Goal: Information Seeking & Learning: Learn about a topic

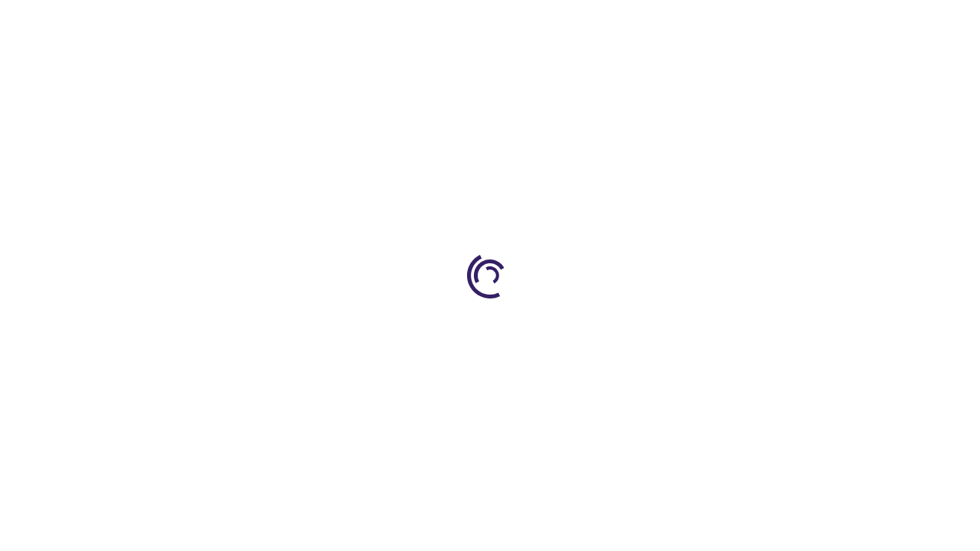
scroll to position [2431, 0]
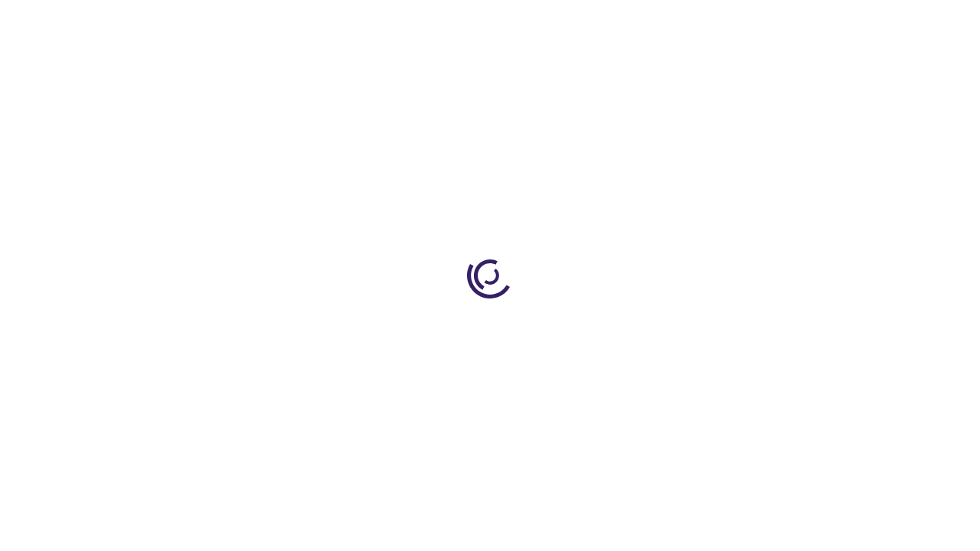
scroll to position [1637, 0]
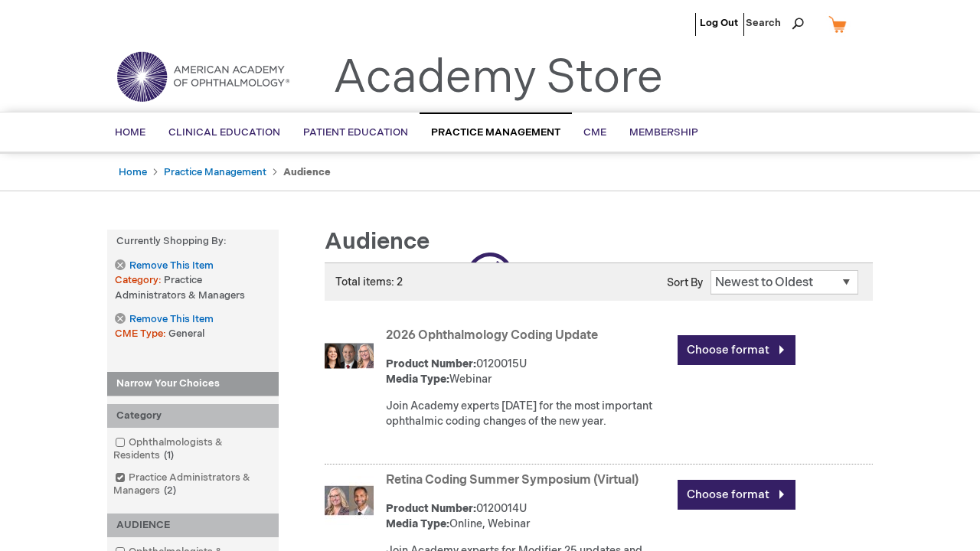
scroll to position [521, 0]
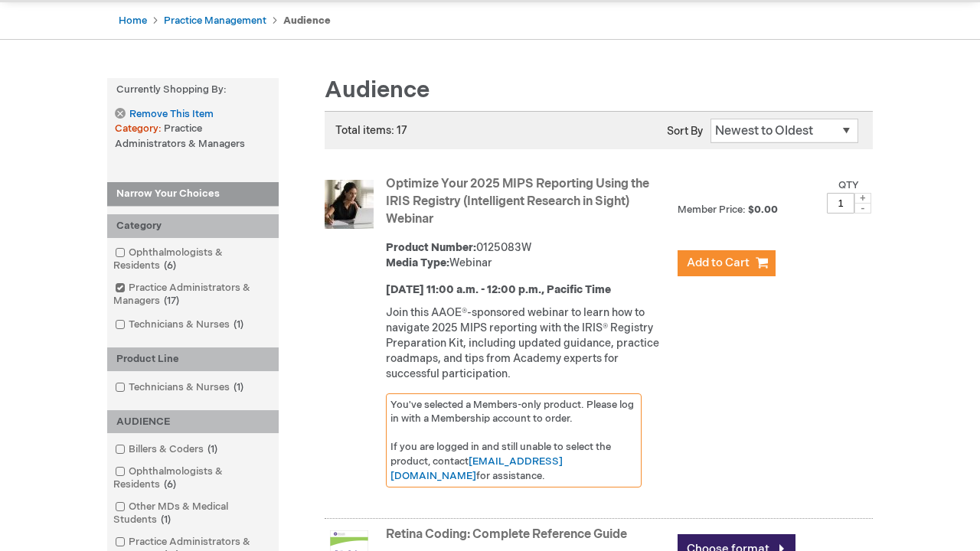
scroll to position [1696, 0]
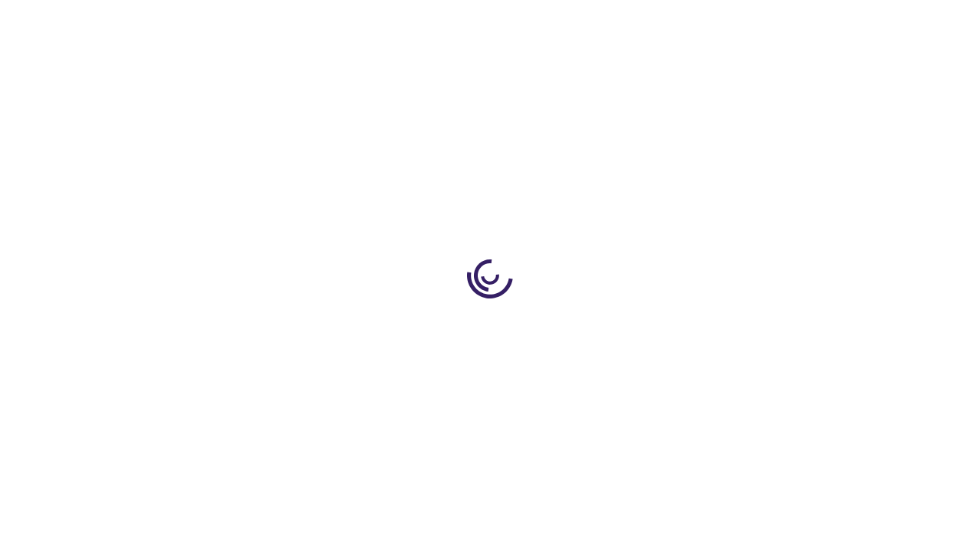
scroll to position [1604, 0]
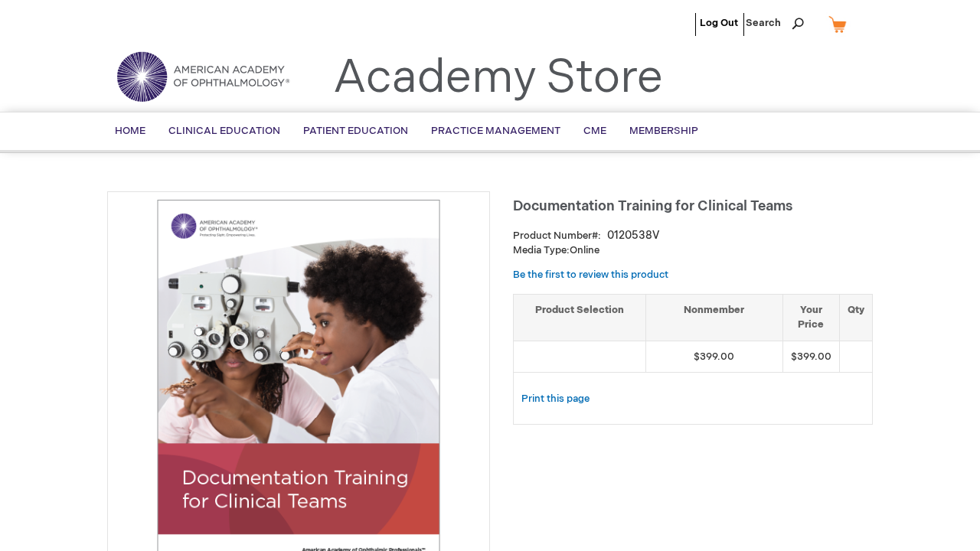
scroll to position [3290, 0]
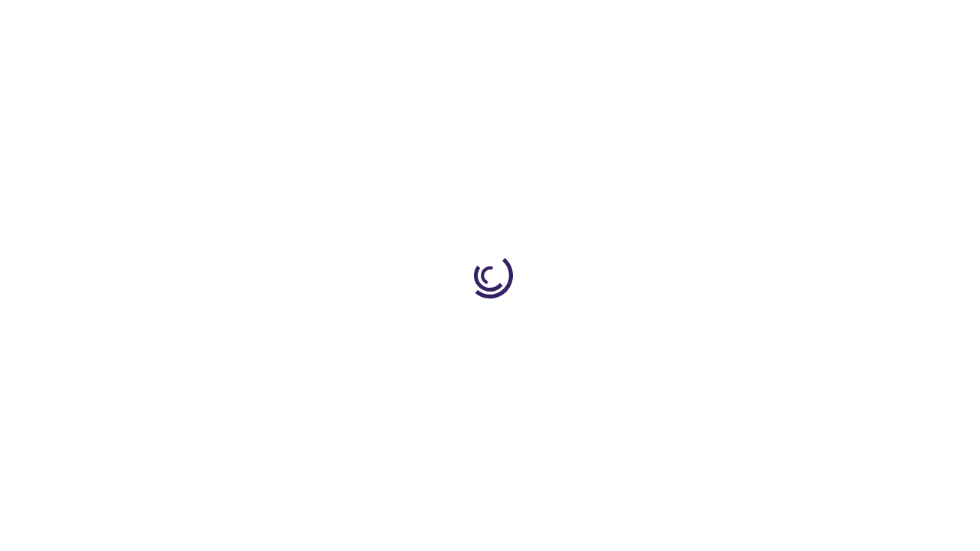
scroll to position [1411, 0]
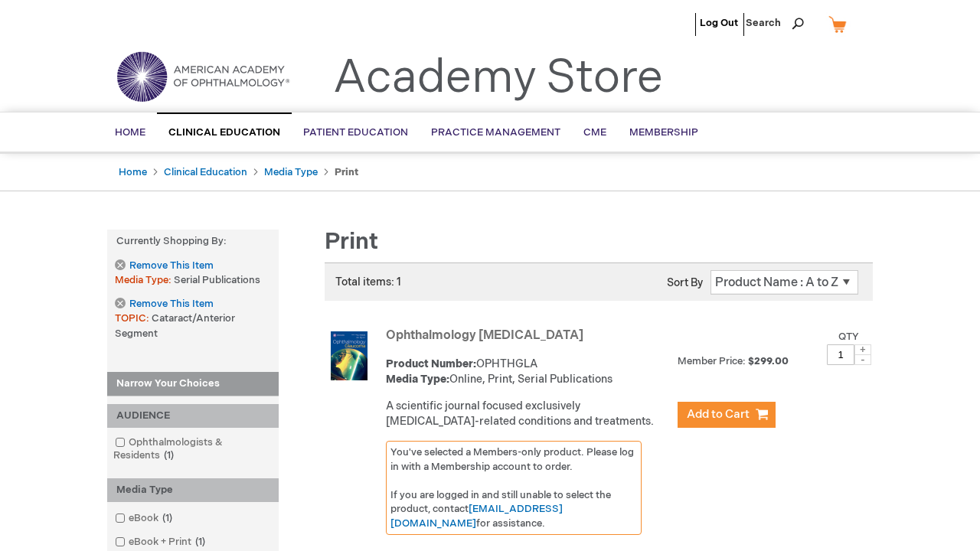
scroll to position [484, 0]
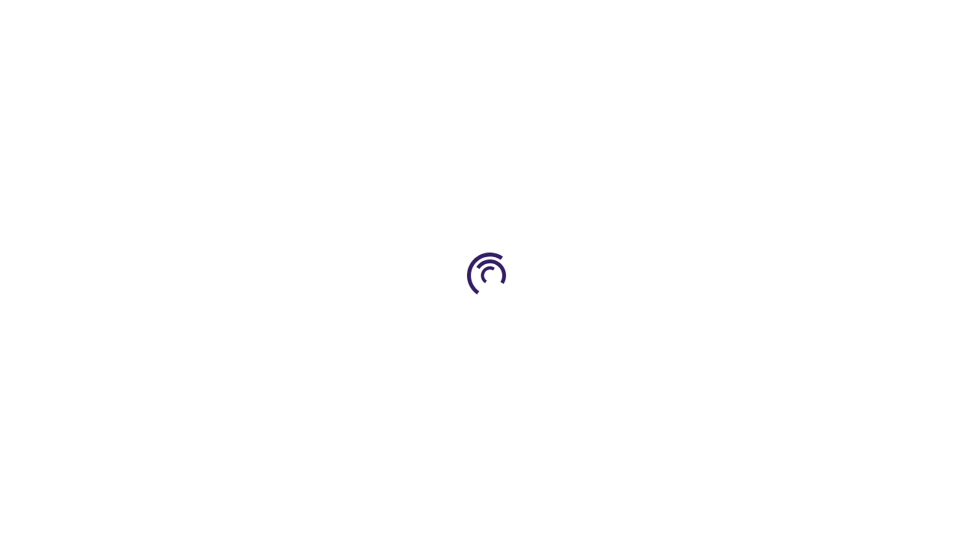
scroll to position [2203, 0]
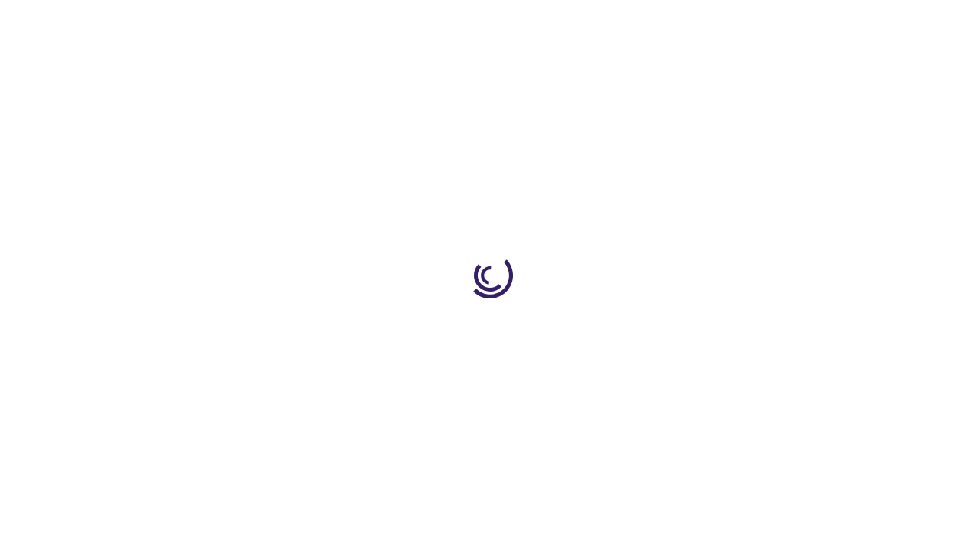
scroll to position [1680, 0]
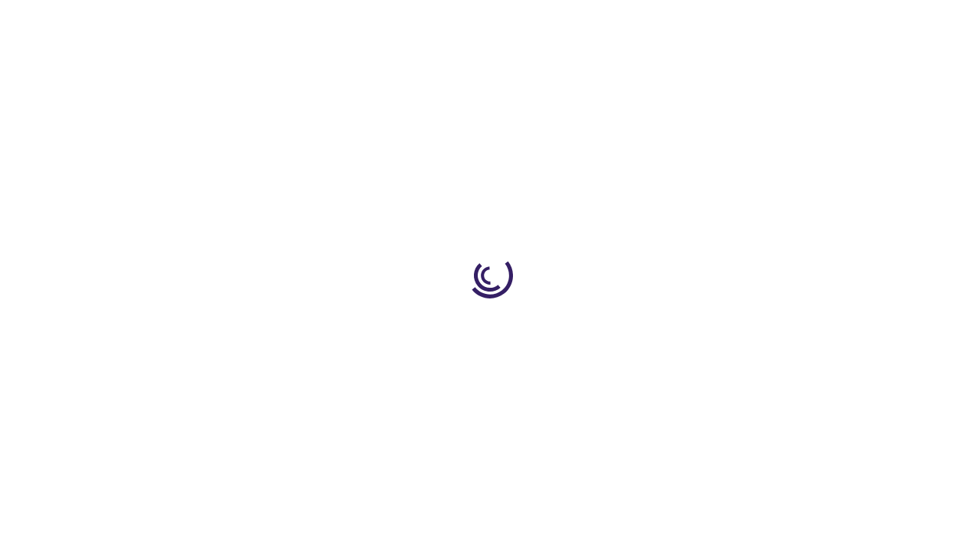
scroll to position [688, 0]
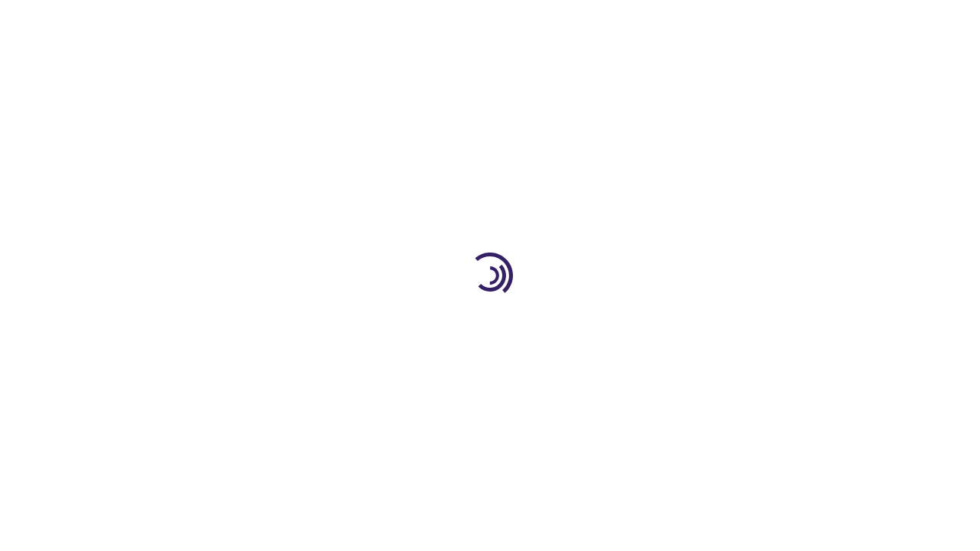
scroll to position [2255, 0]
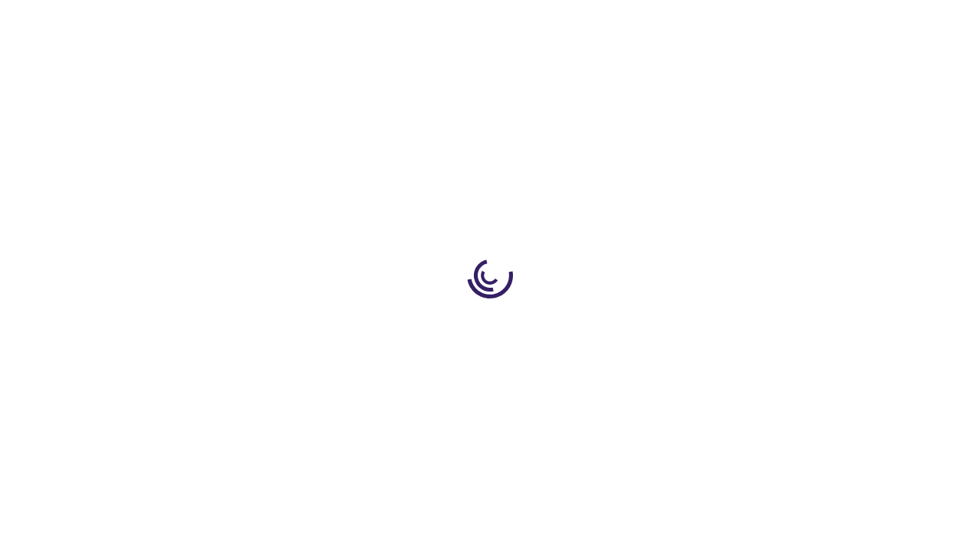
scroll to position [1664, 0]
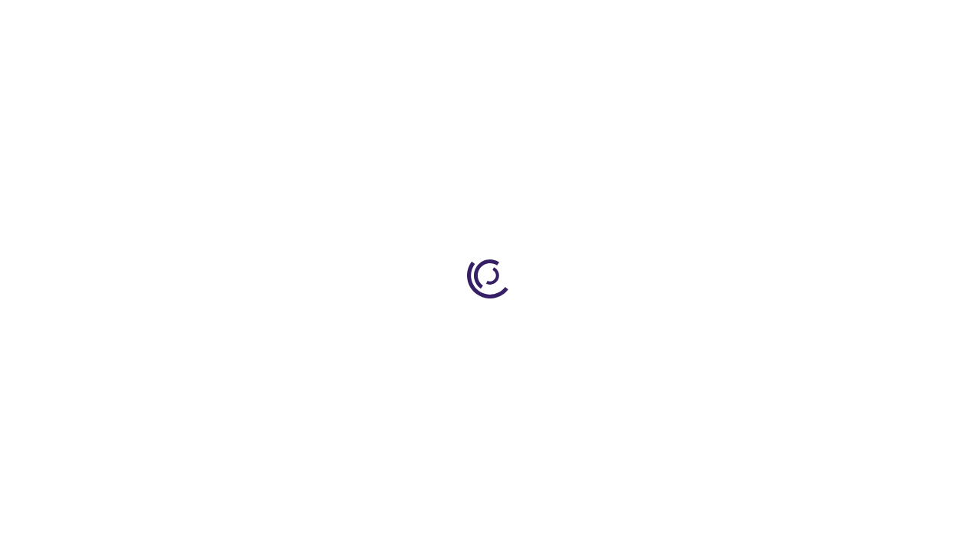
scroll to position [3060, 0]
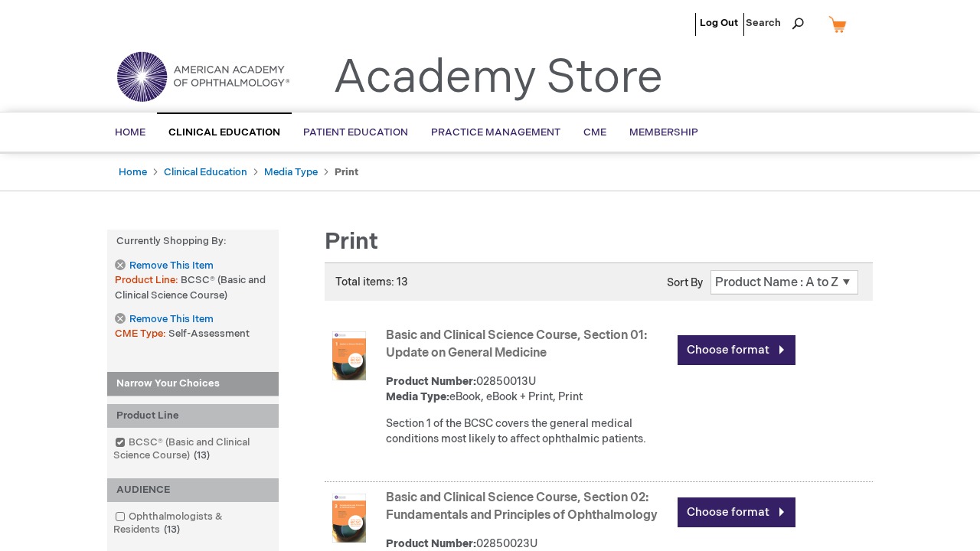
scroll to position [2987, 0]
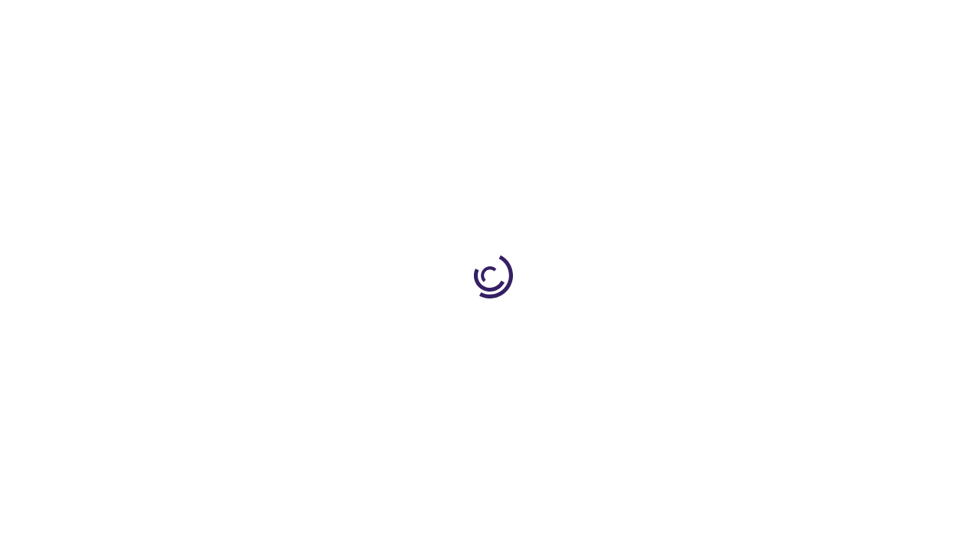
scroll to position [1817, 0]
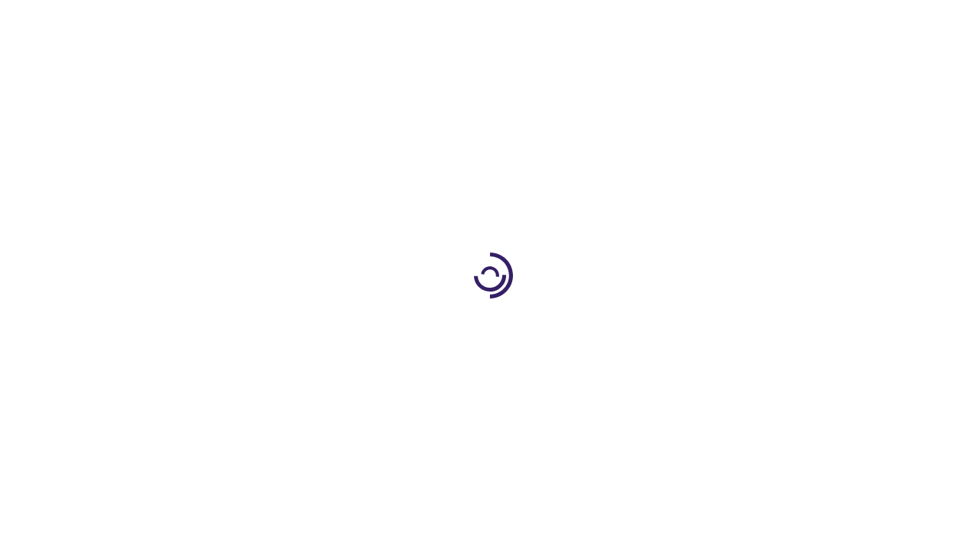
scroll to position [377, 0]
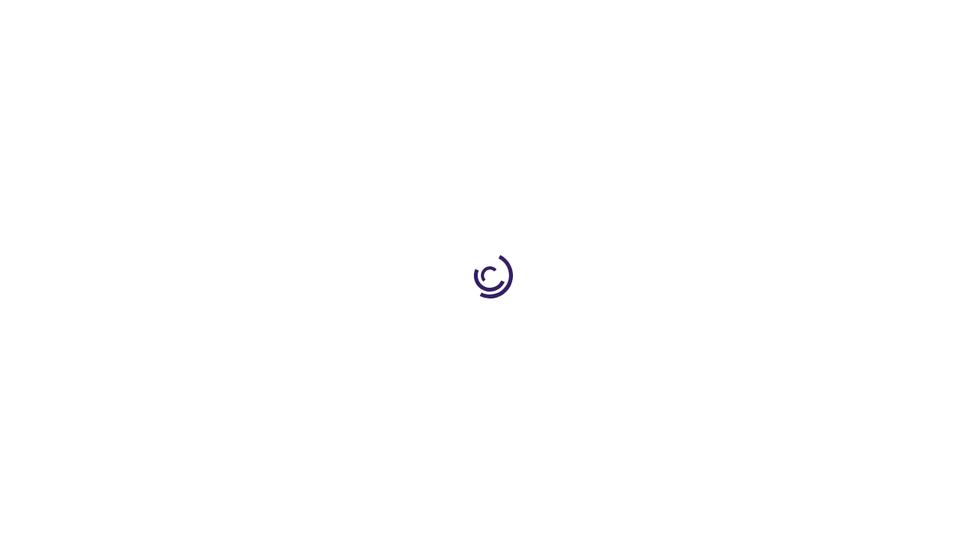
scroll to position [3917, 0]
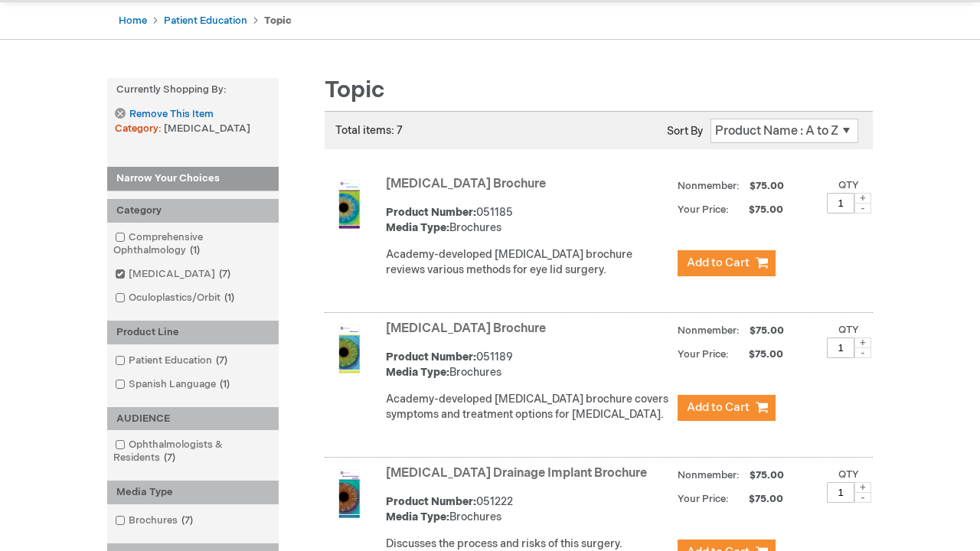
scroll to position [1054, 0]
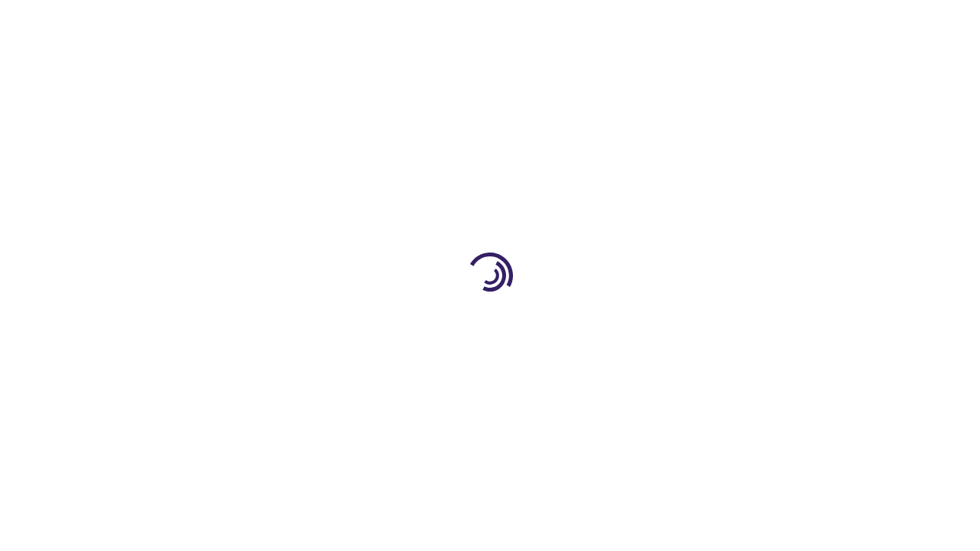
scroll to position [2359, 0]
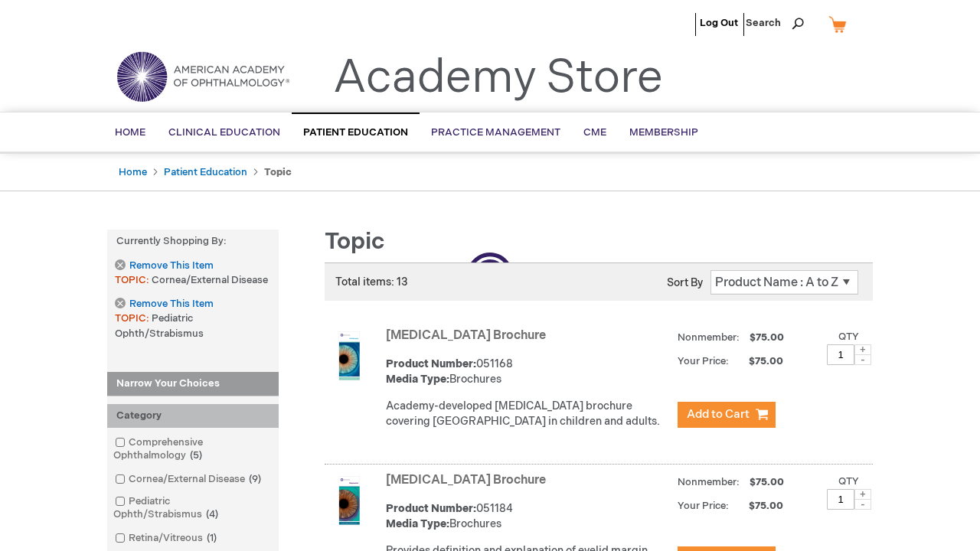
scroll to position [1507, 0]
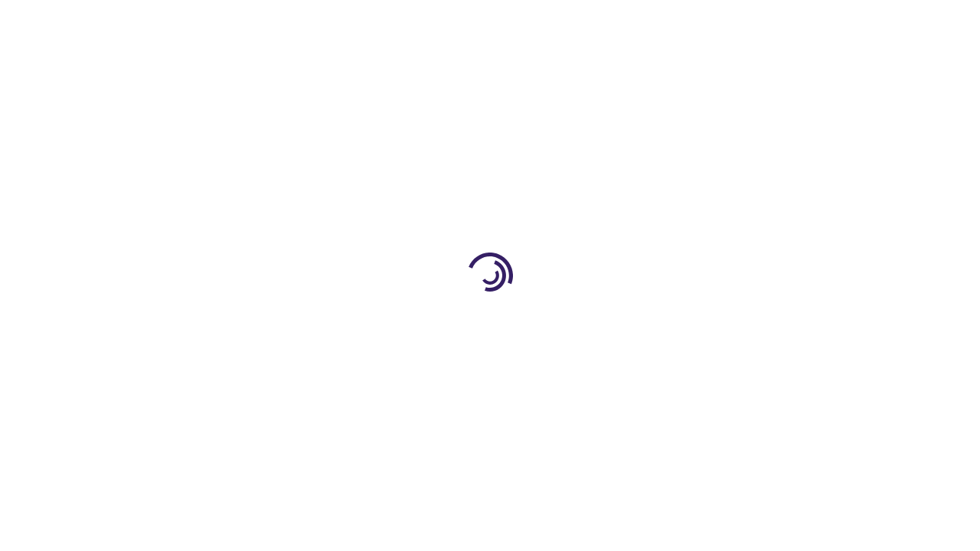
scroll to position [1602, 0]
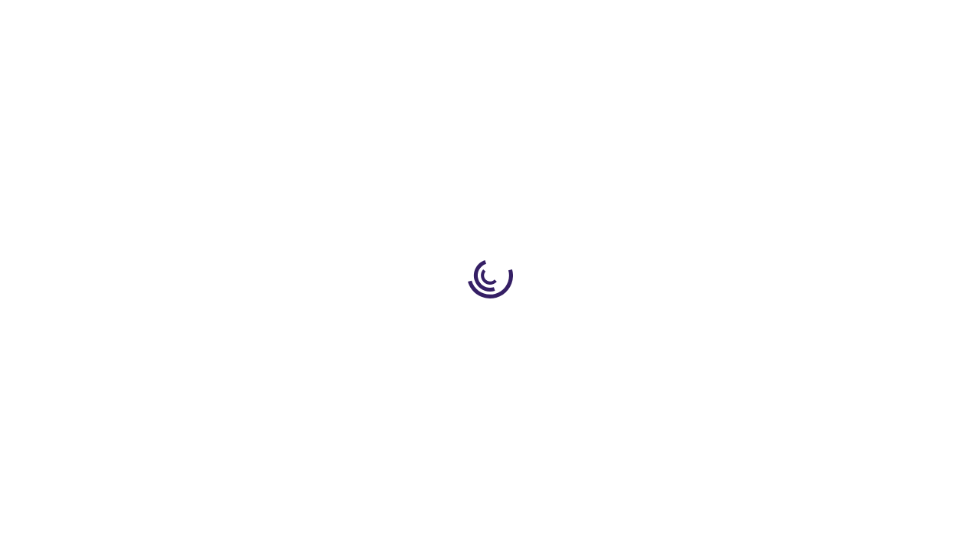
scroll to position [1220, 0]
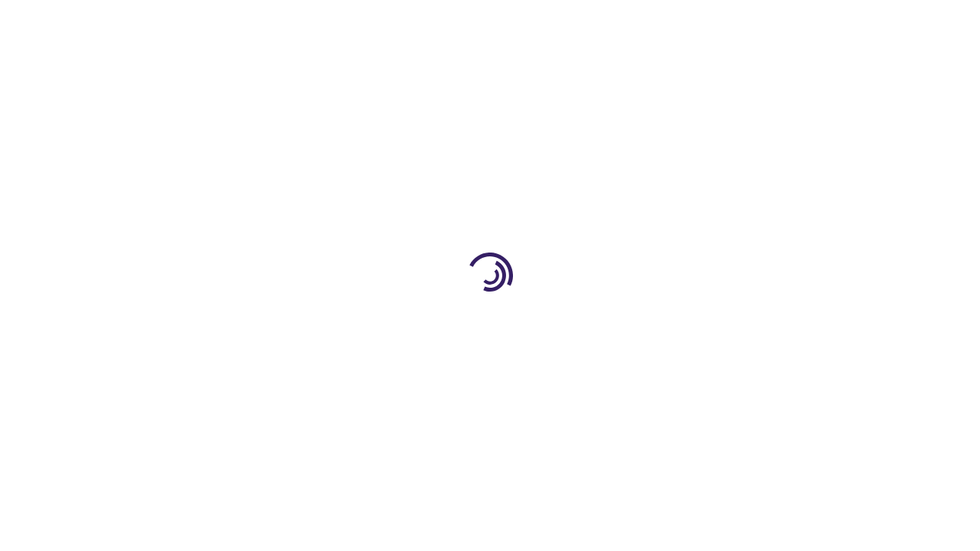
scroll to position [1235, 0]
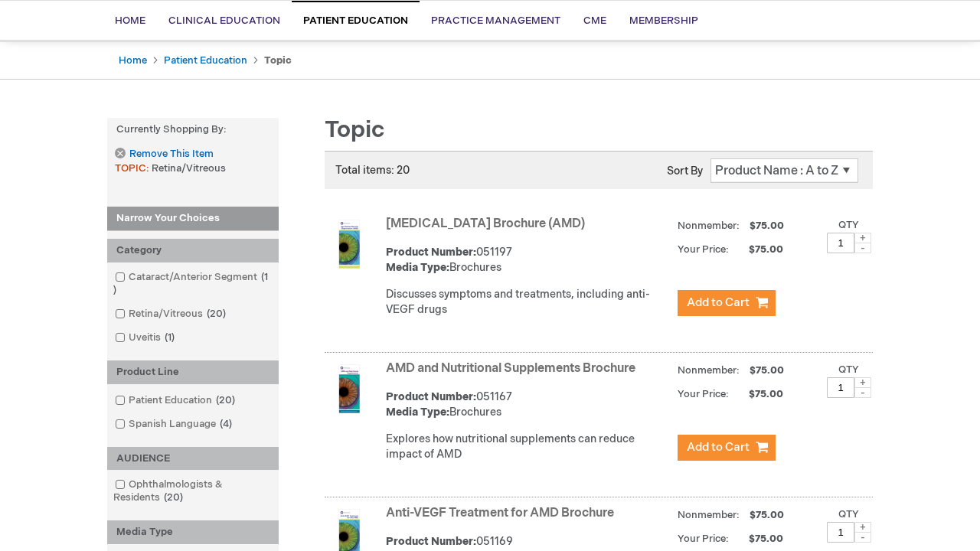
scroll to position [1492, 0]
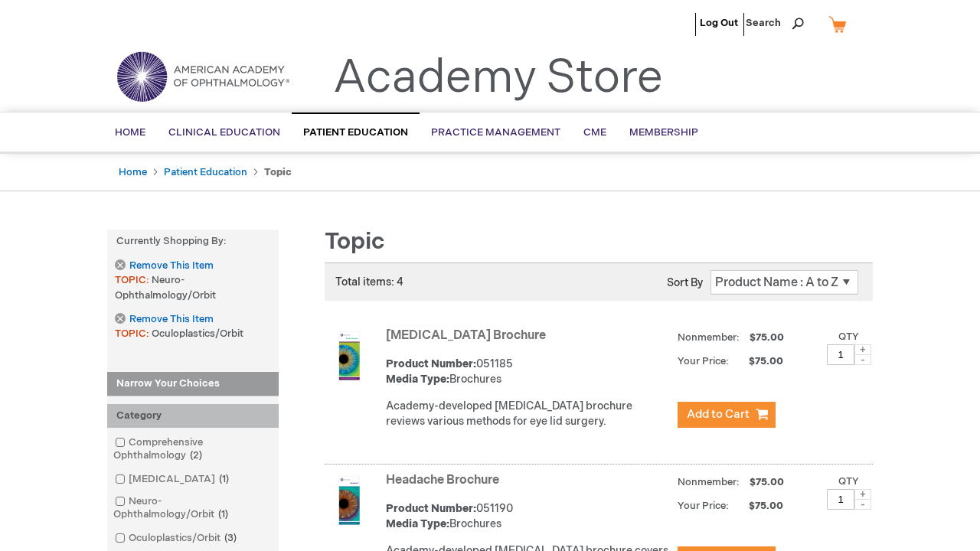
scroll to position [2638, 0]
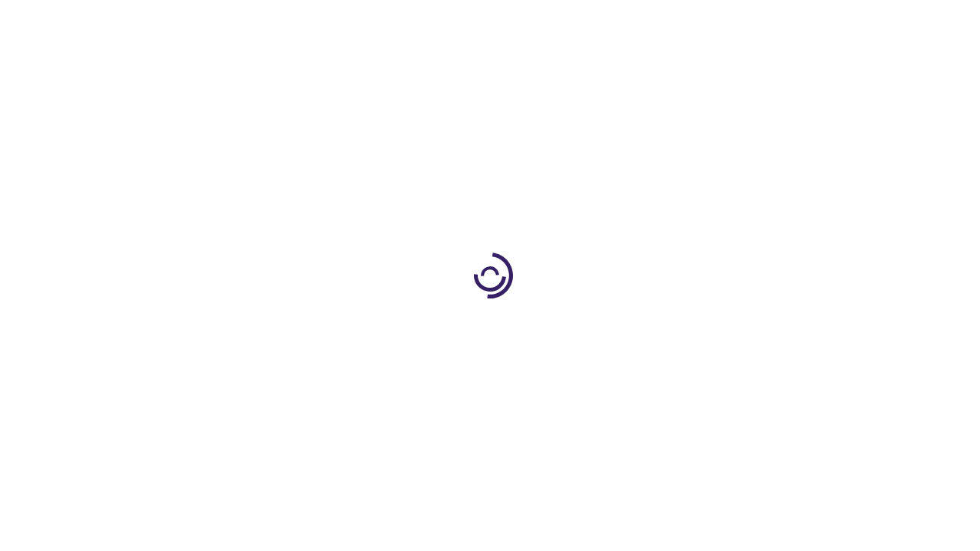
scroll to position [791, 0]
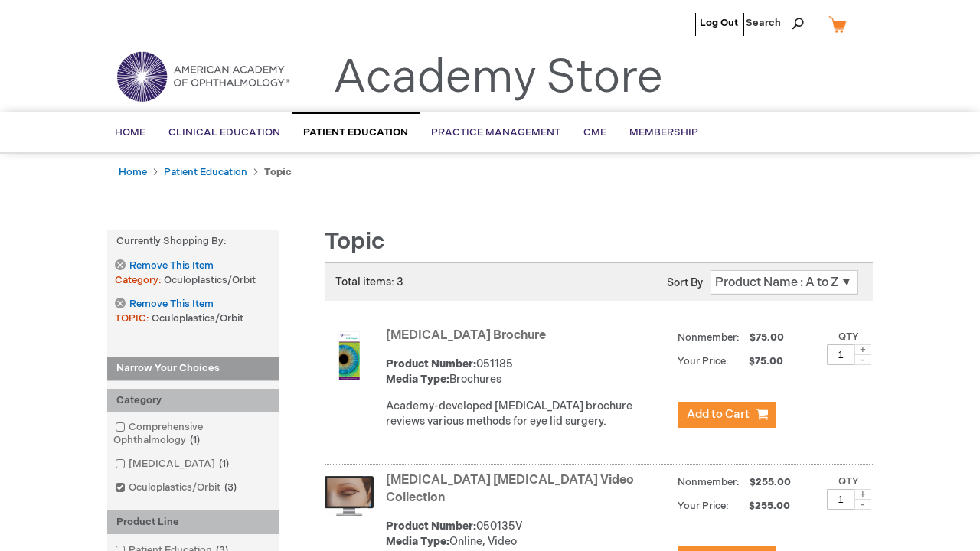
scroll to position [2332, 0]
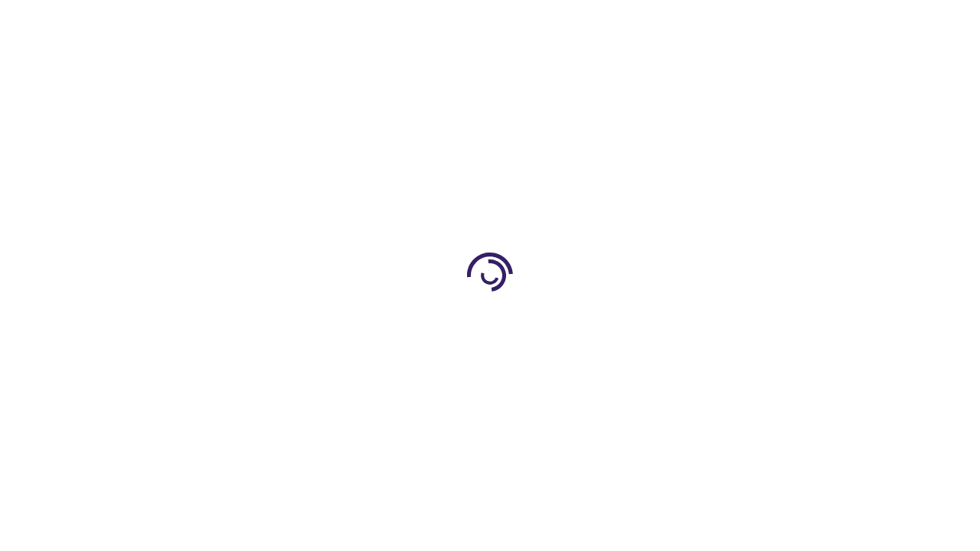
scroll to position [562, 0]
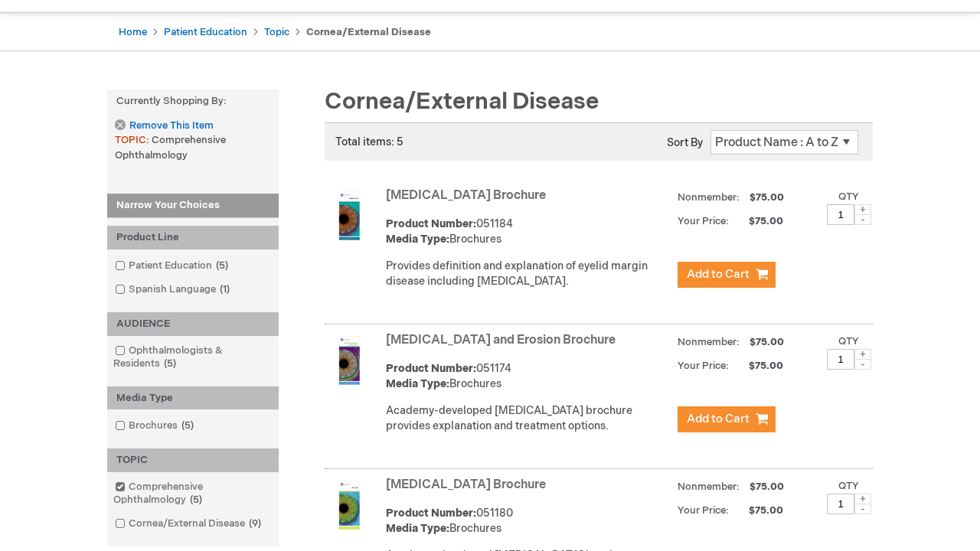
scroll to position [867, 0]
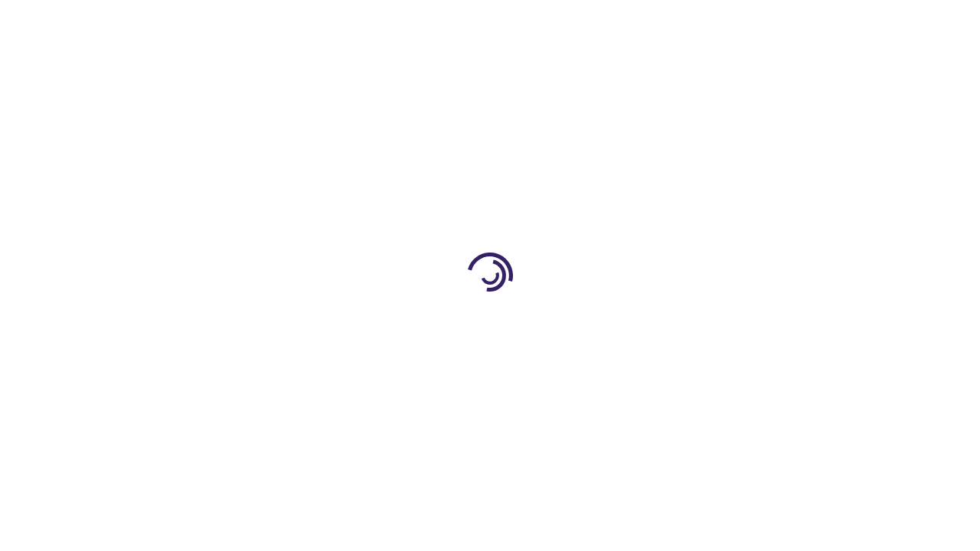
scroll to position [794, 0]
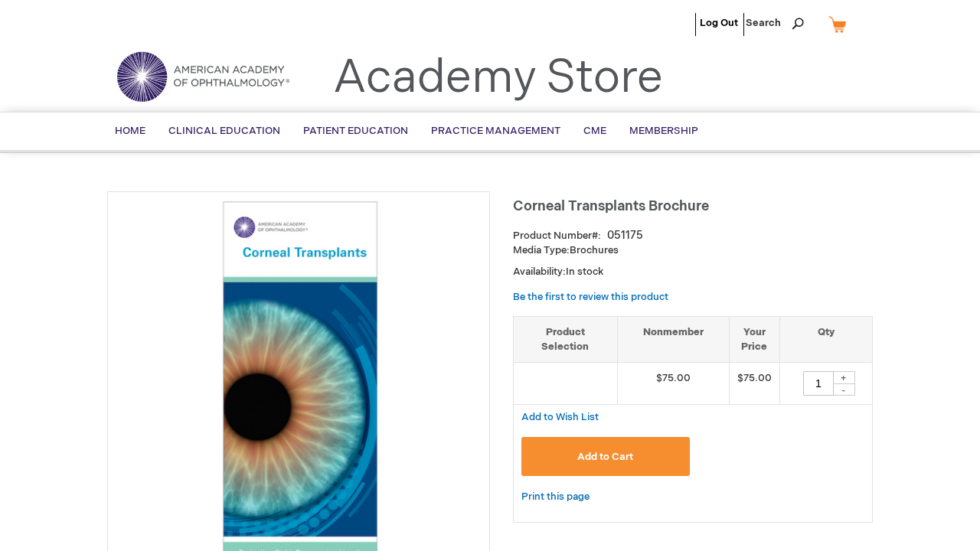
scroll to position [3689, 0]
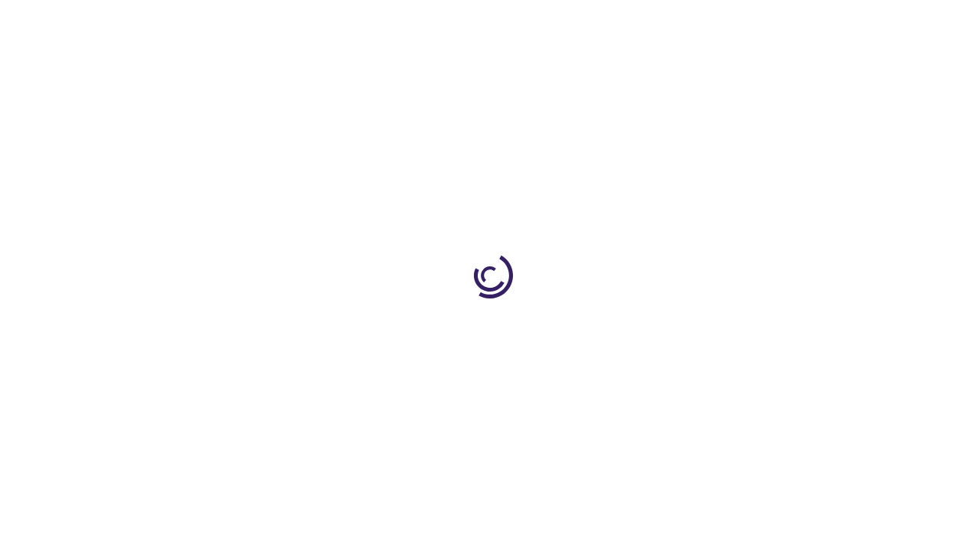
scroll to position [1302, 0]
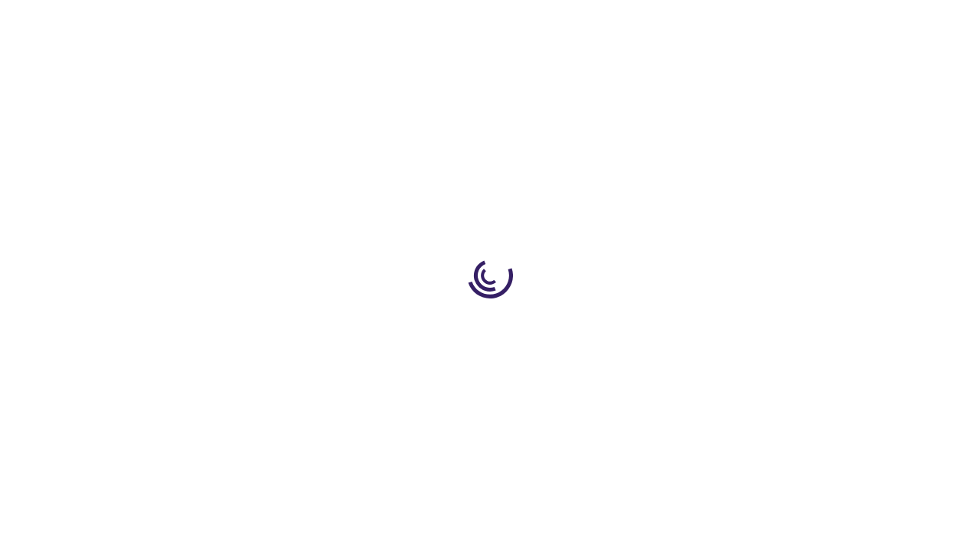
scroll to position [918, 0]
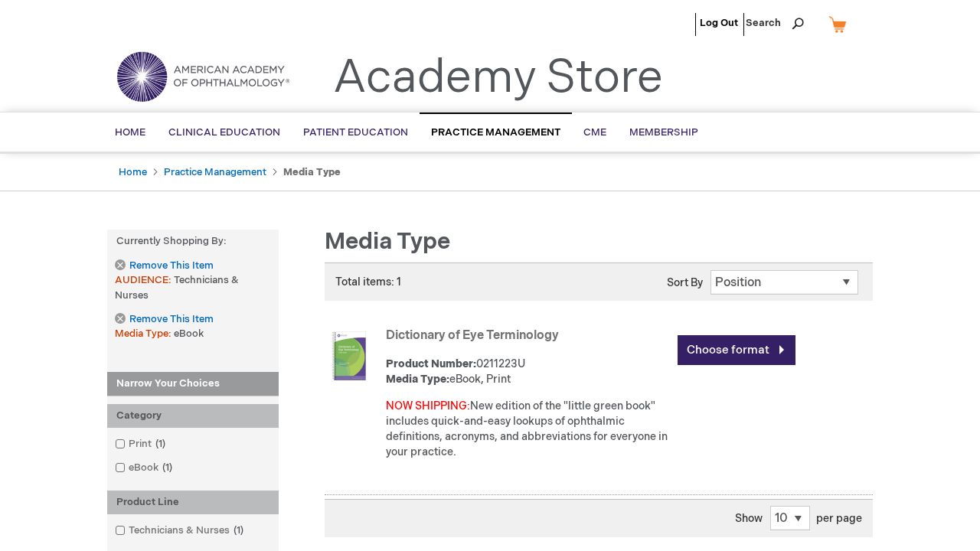
scroll to position [377, 0]
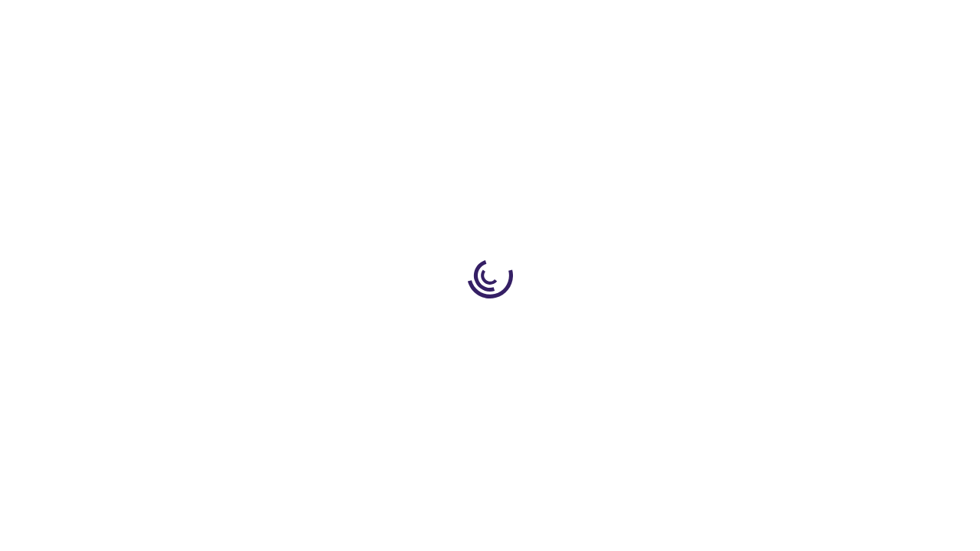
scroll to position [1143, 0]
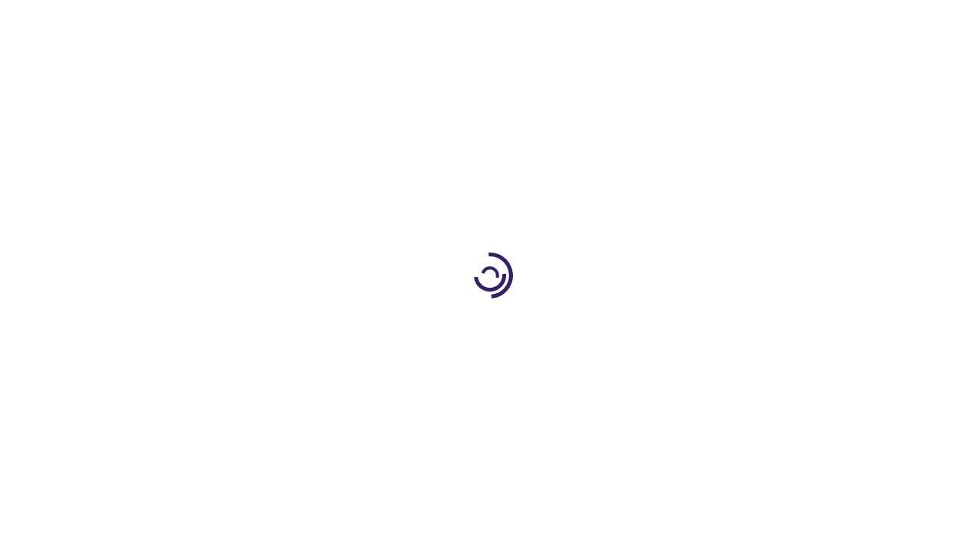
scroll to position [1464, 0]
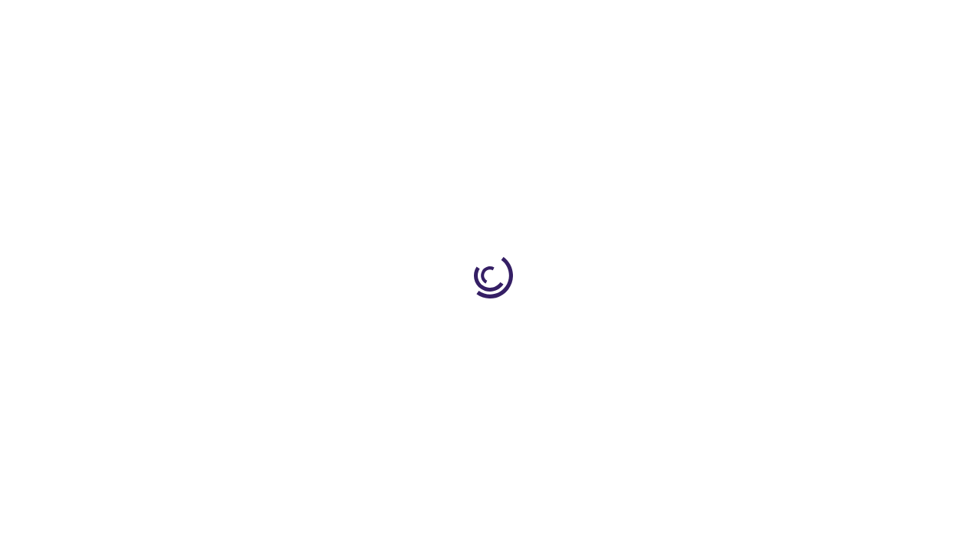
scroll to position [377, 0]
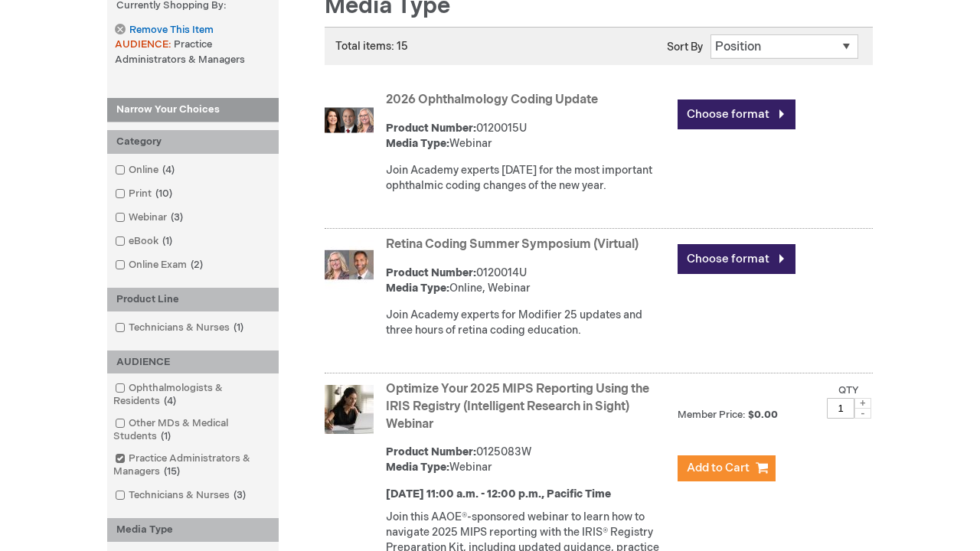
scroll to position [2122, 0]
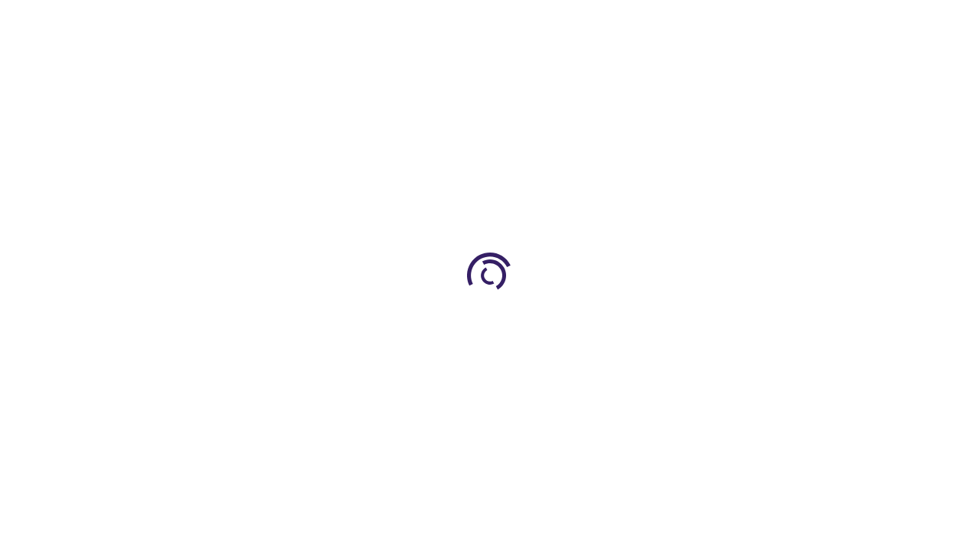
scroll to position [1460, 0]
